Goal: Task Accomplishment & Management: Complete application form

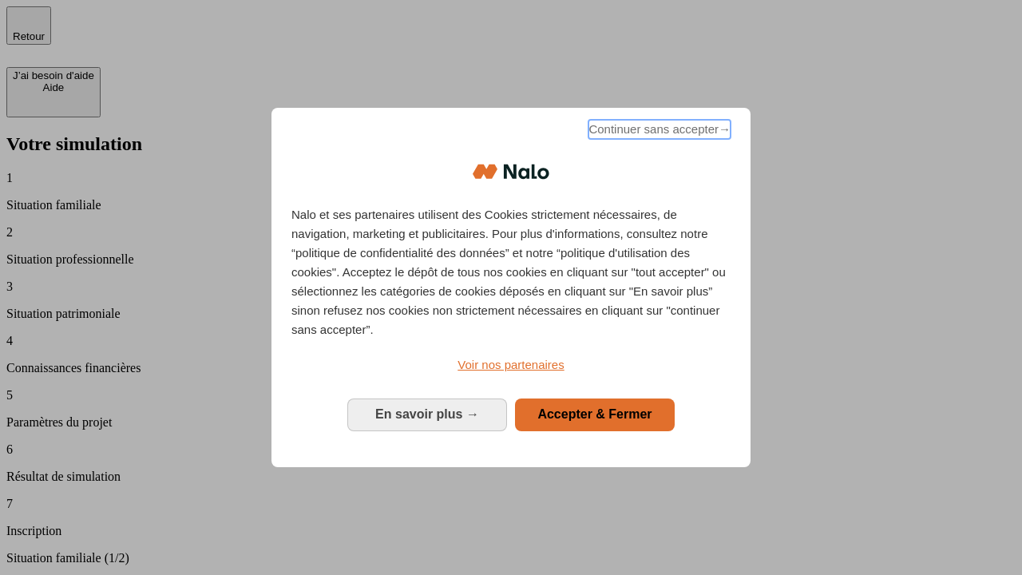
click at [658, 132] on span "Continuer sans accepter →" at bounding box center [660, 129] width 142 height 19
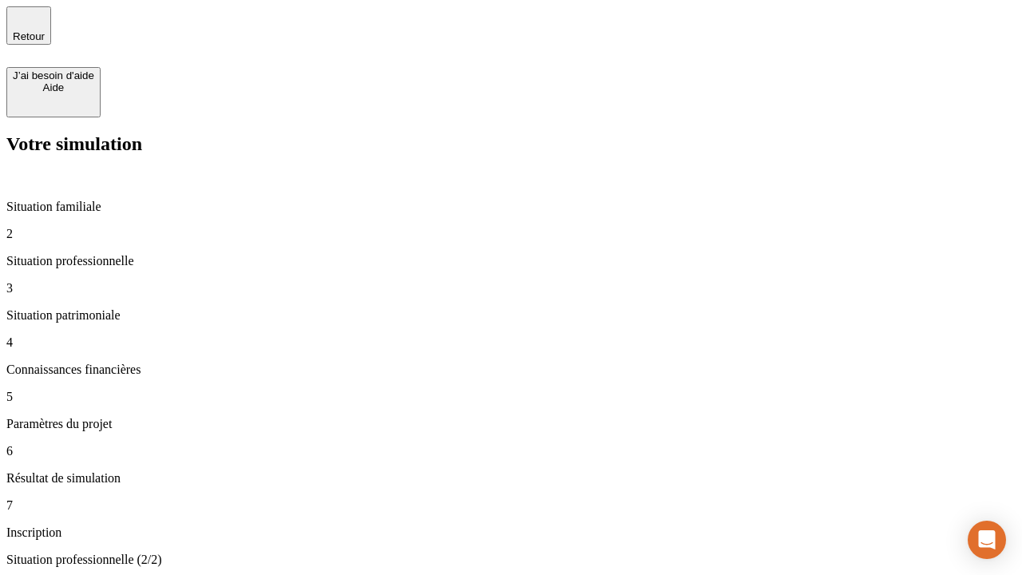
type input "30 000"
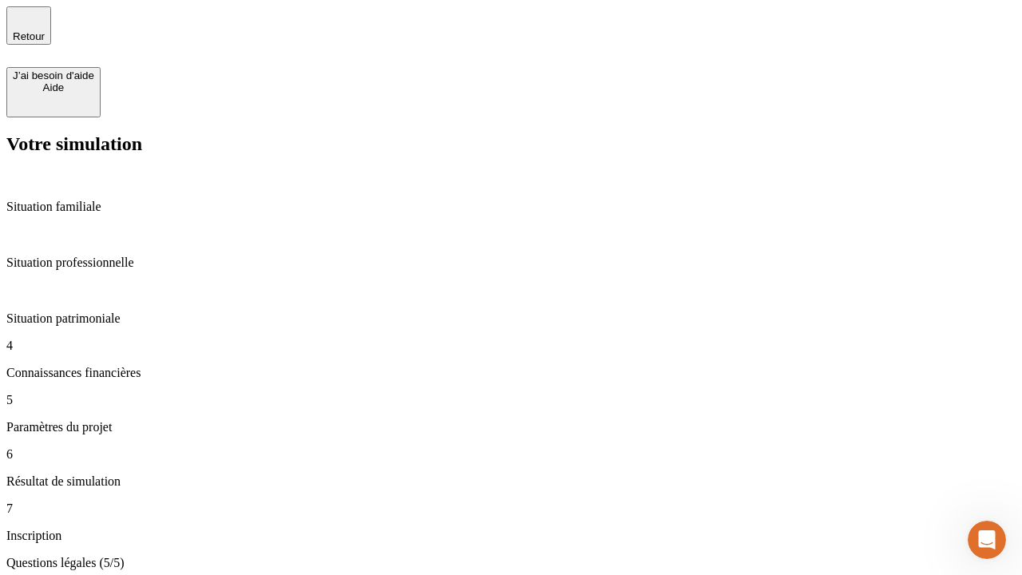
type input "25"
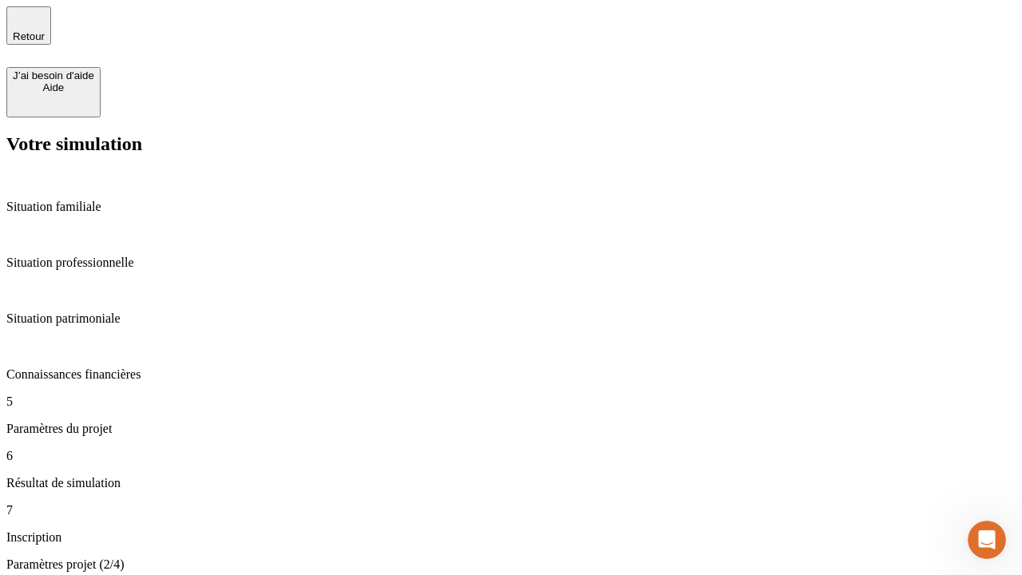
type input "1 000"
type input "640"
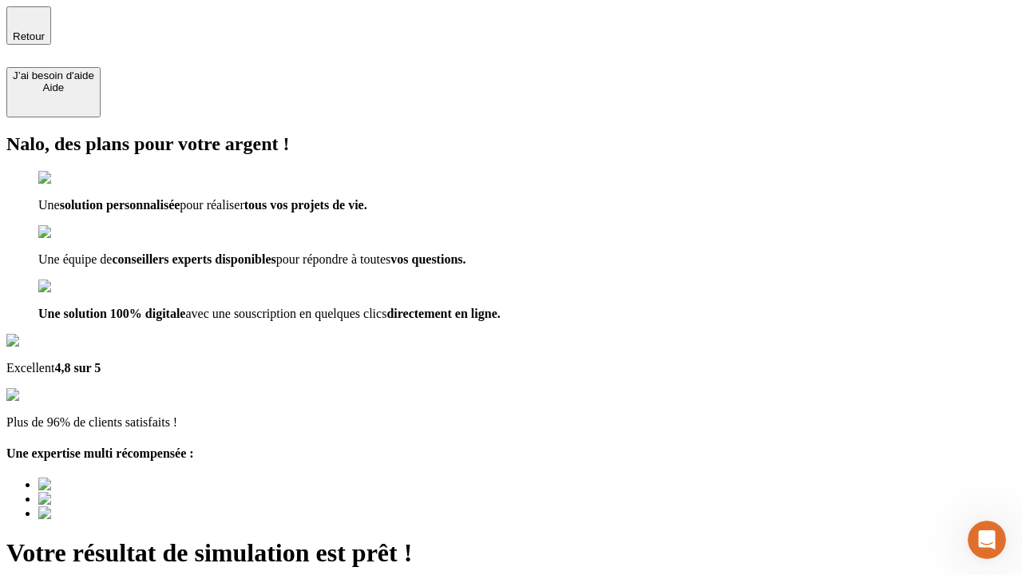
type input "[EMAIL_ADDRESS][PERSON_NAME][DOMAIN_NAME]"
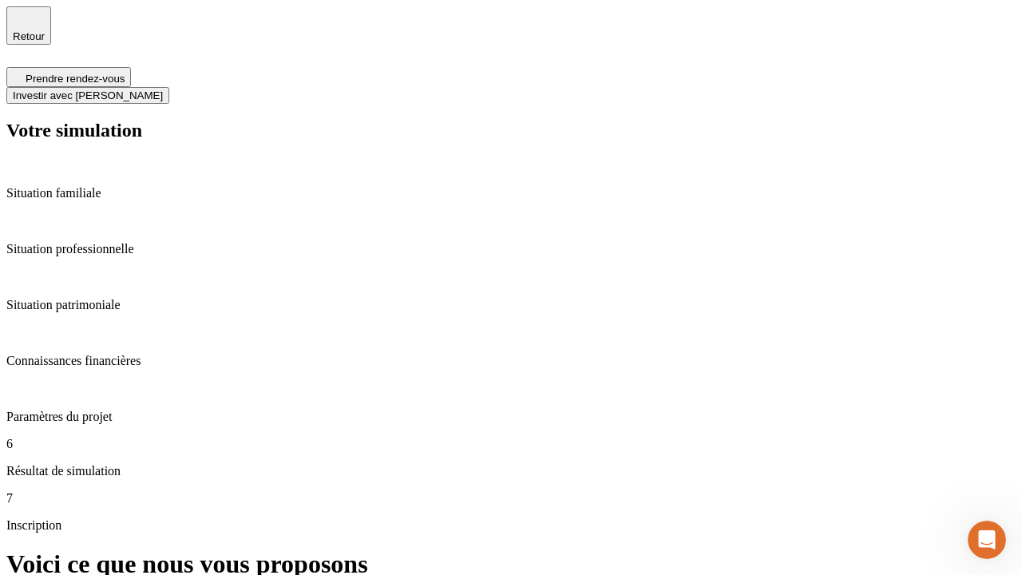
click at [163, 89] on span "Investir avec [PERSON_NAME]" at bounding box center [88, 95] width 150 height 12
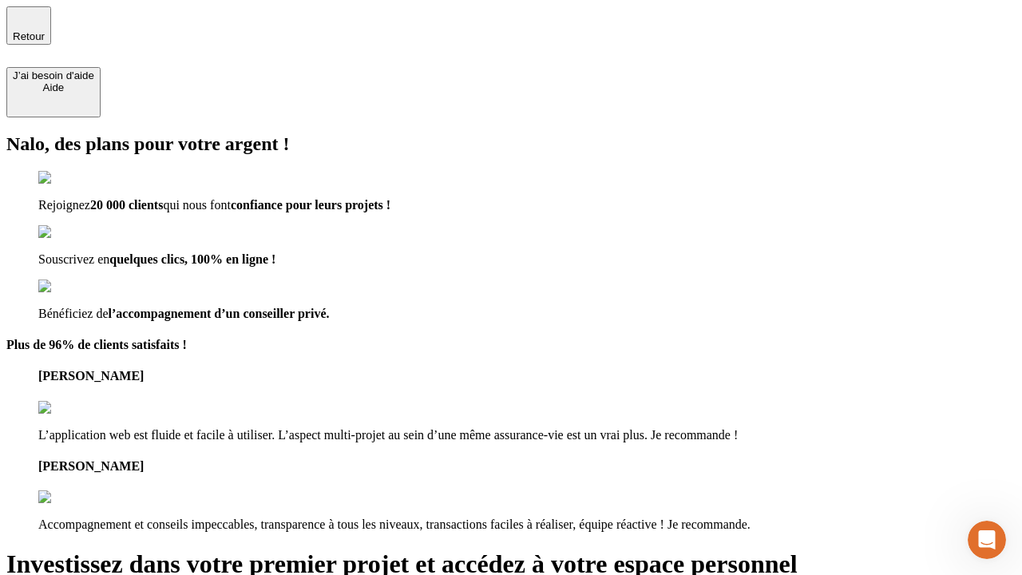
type input "[PERSON_NAME][EMAIL_ADDRESS][DOMAIN_NAME]"
